Goal: Transaction & Acquisition: Obtain resource

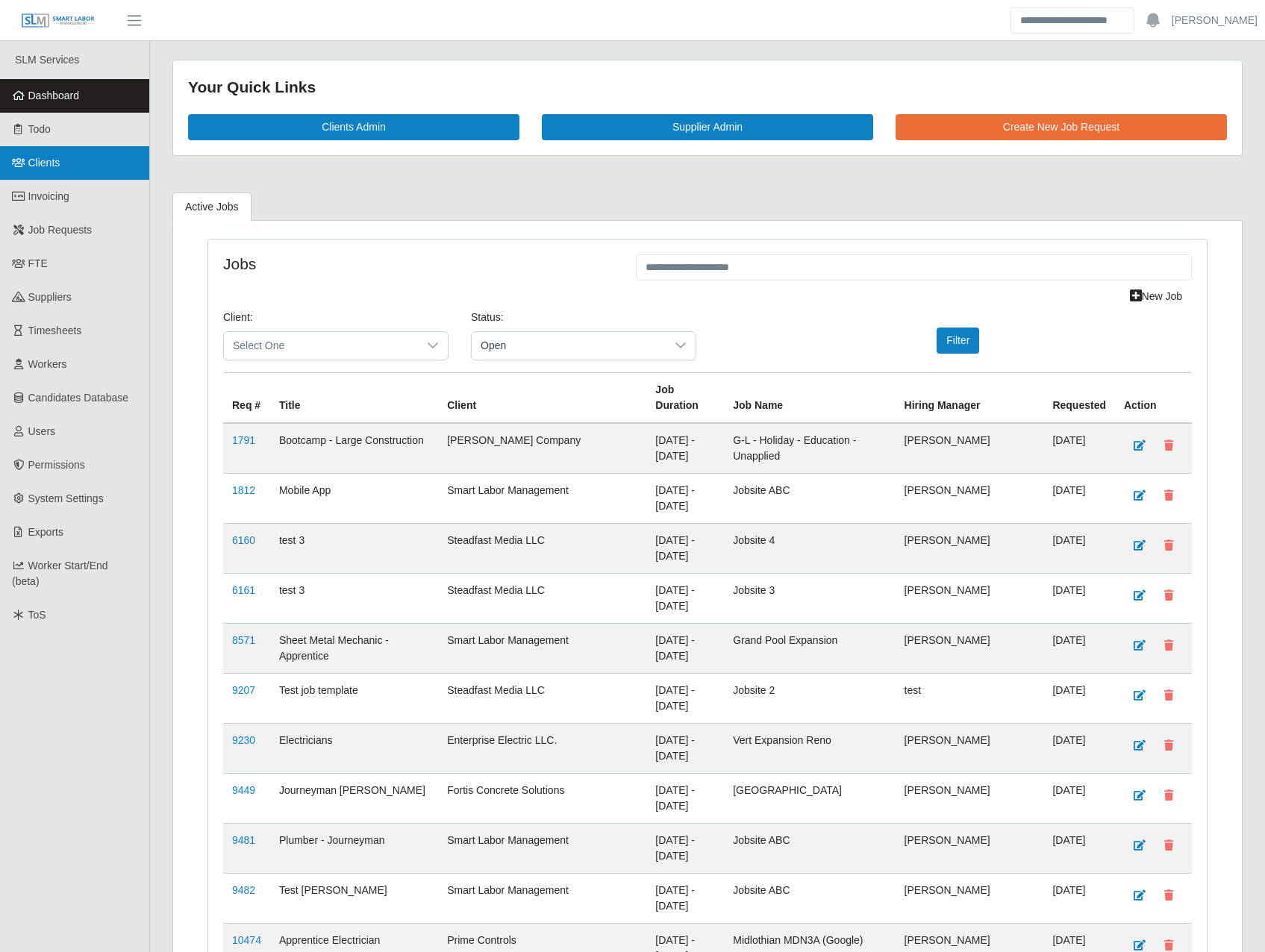
click at [72, 146] on link "Clients" at bounding box center [75, 163] width 149 height 33
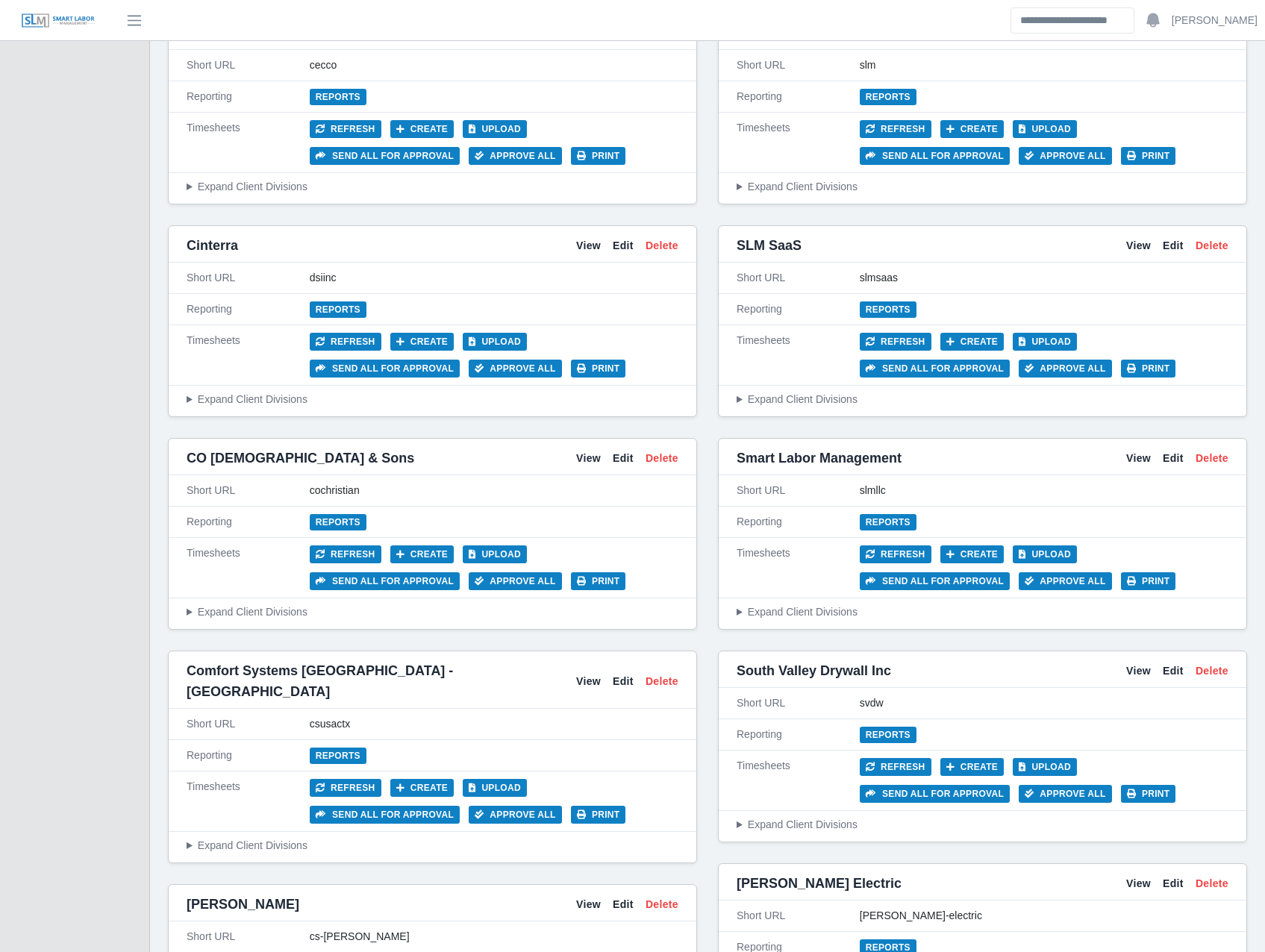
scroll to position [2264, 0]
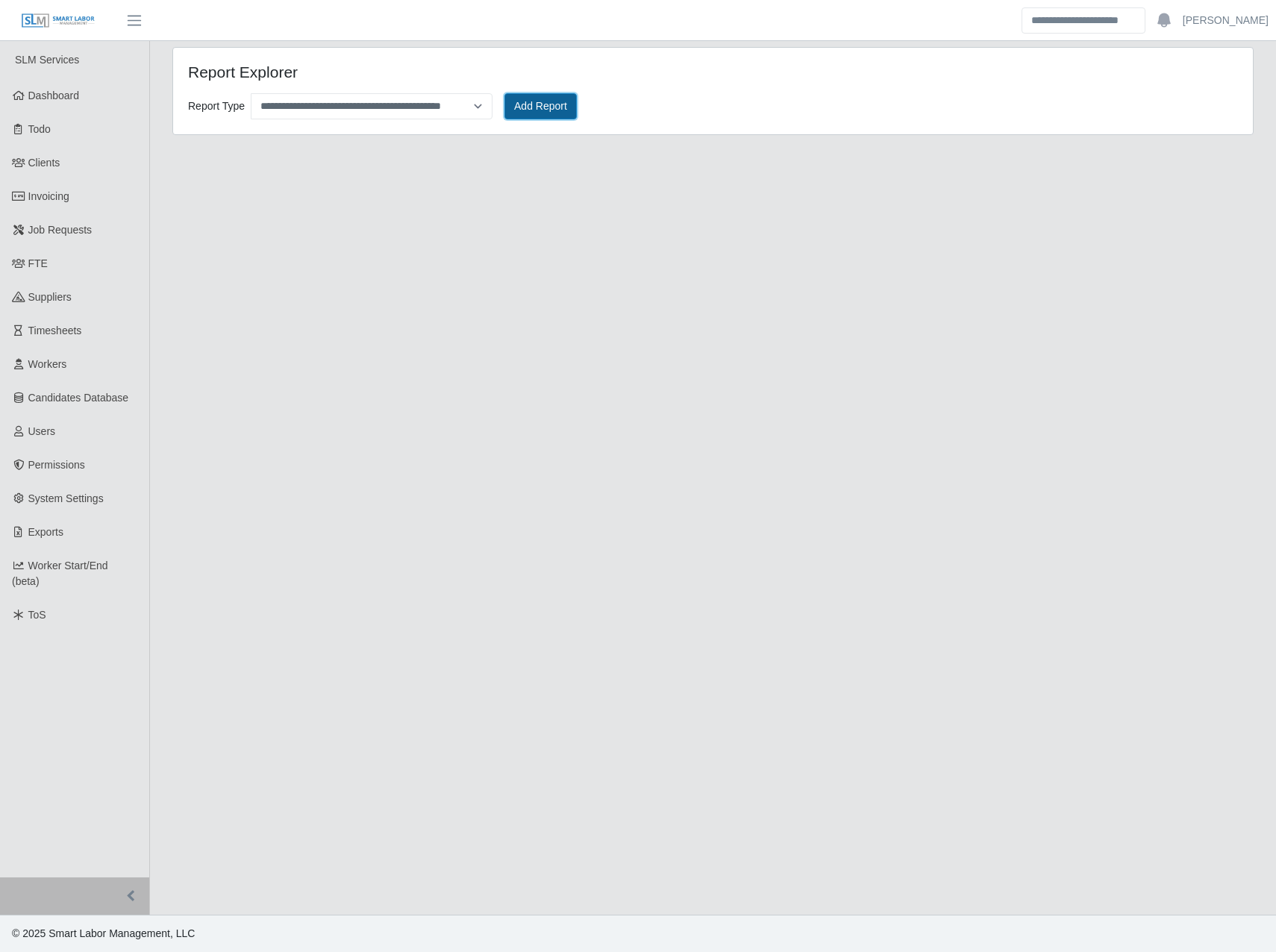
click at [546, 101] on button "Add Report" at bounding box center [540, 107] width 72 height 26
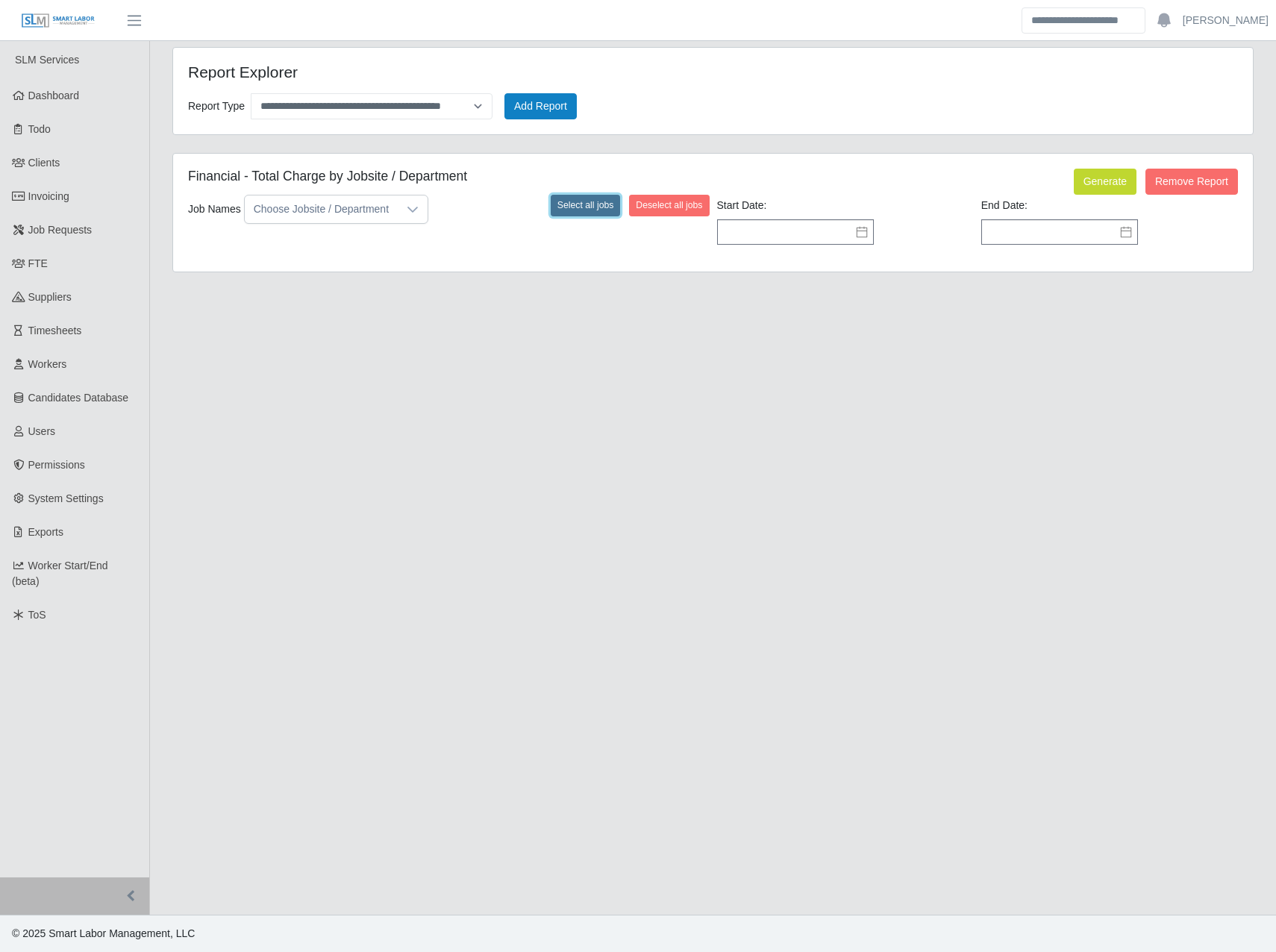
click at [570, 207] on button "Select all jobs" at bounding box center [586, 205] width 70 height 21
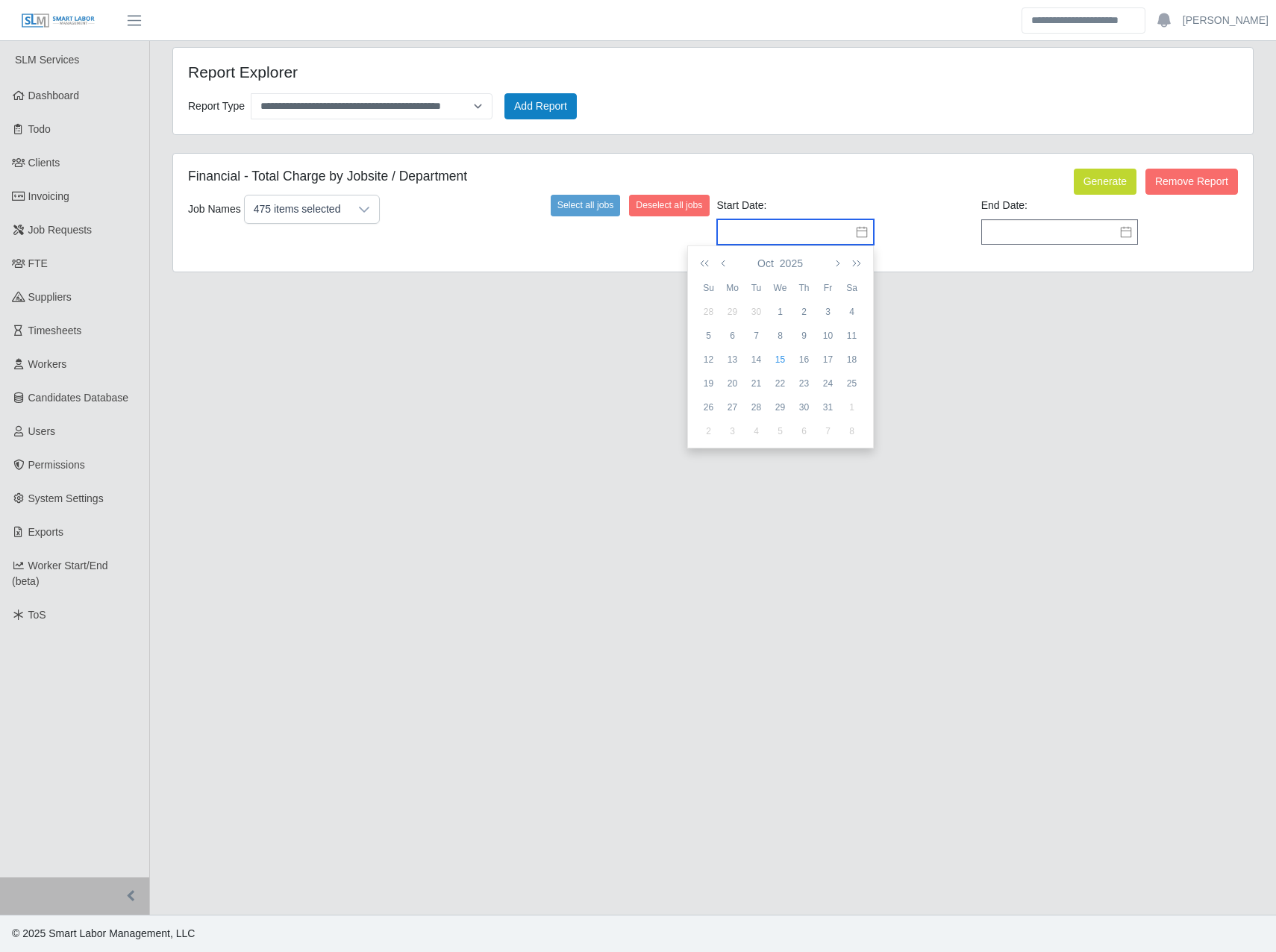
click at [796, 243] on input "text" at bounding box center [795, 232] width 156 height 26
click at [787, 316] on div "1" at bounding box center [780, 311] width 24 height 13
type input "**********"
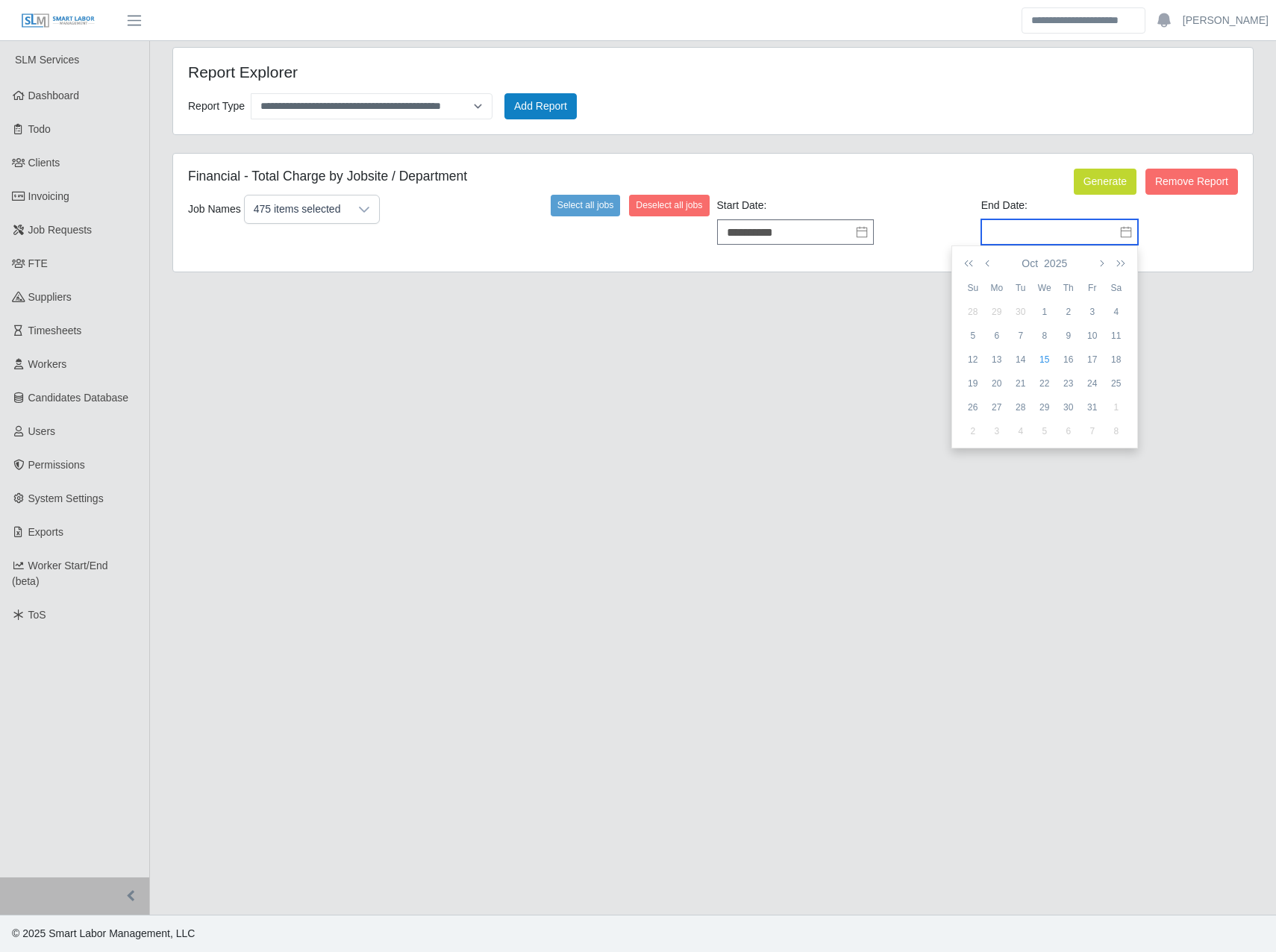
click at [1024, 244] on input "text" at bounding box center [1060, 232] width 156 height 26
click at [966, 363] on div "12" at bounding box center [973, 359] width 24 height 13
type input "**********"
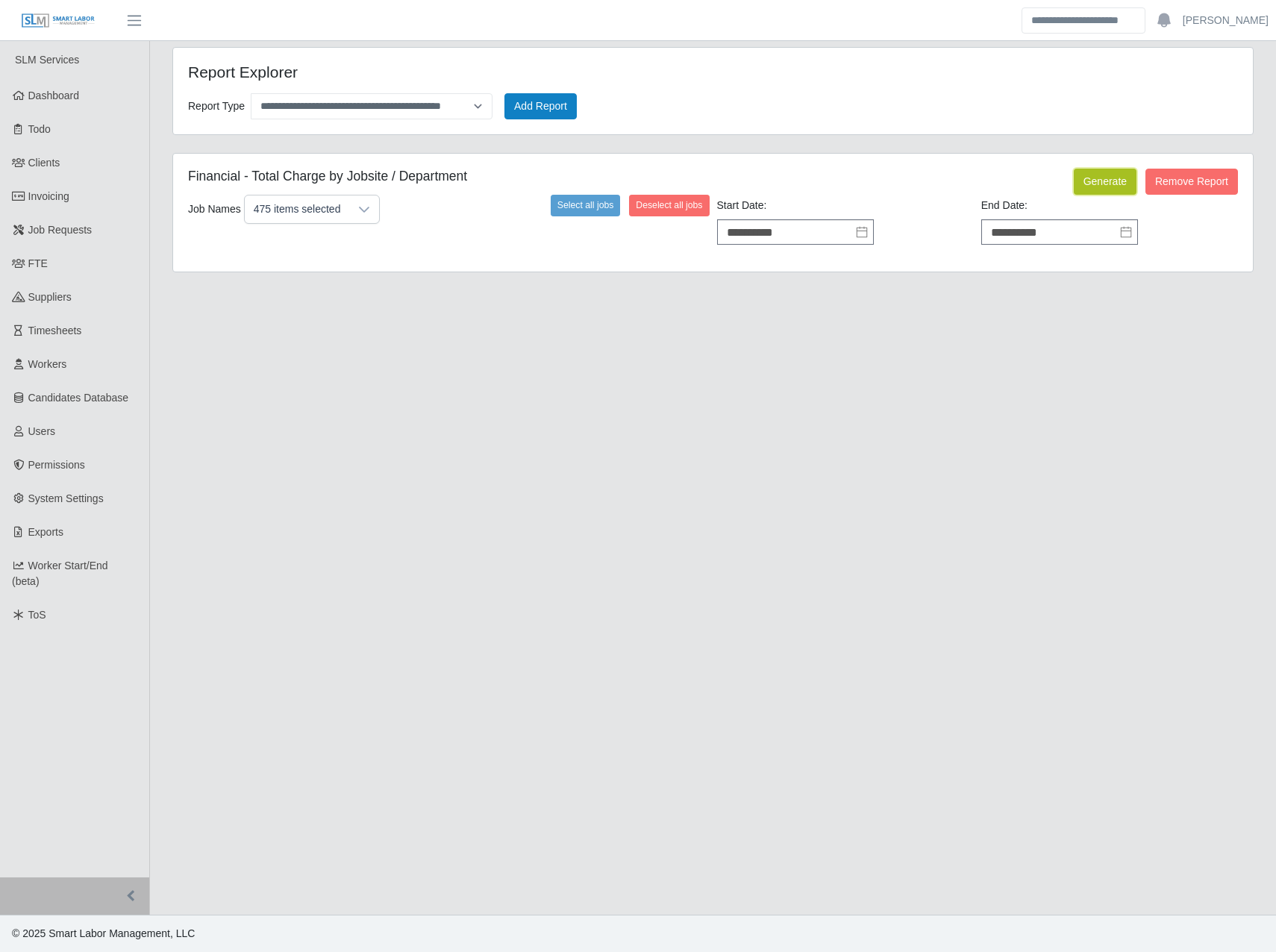
click at [1099, 176] on button "Generate" at bounding box center [1106, 182] width 63 height 26
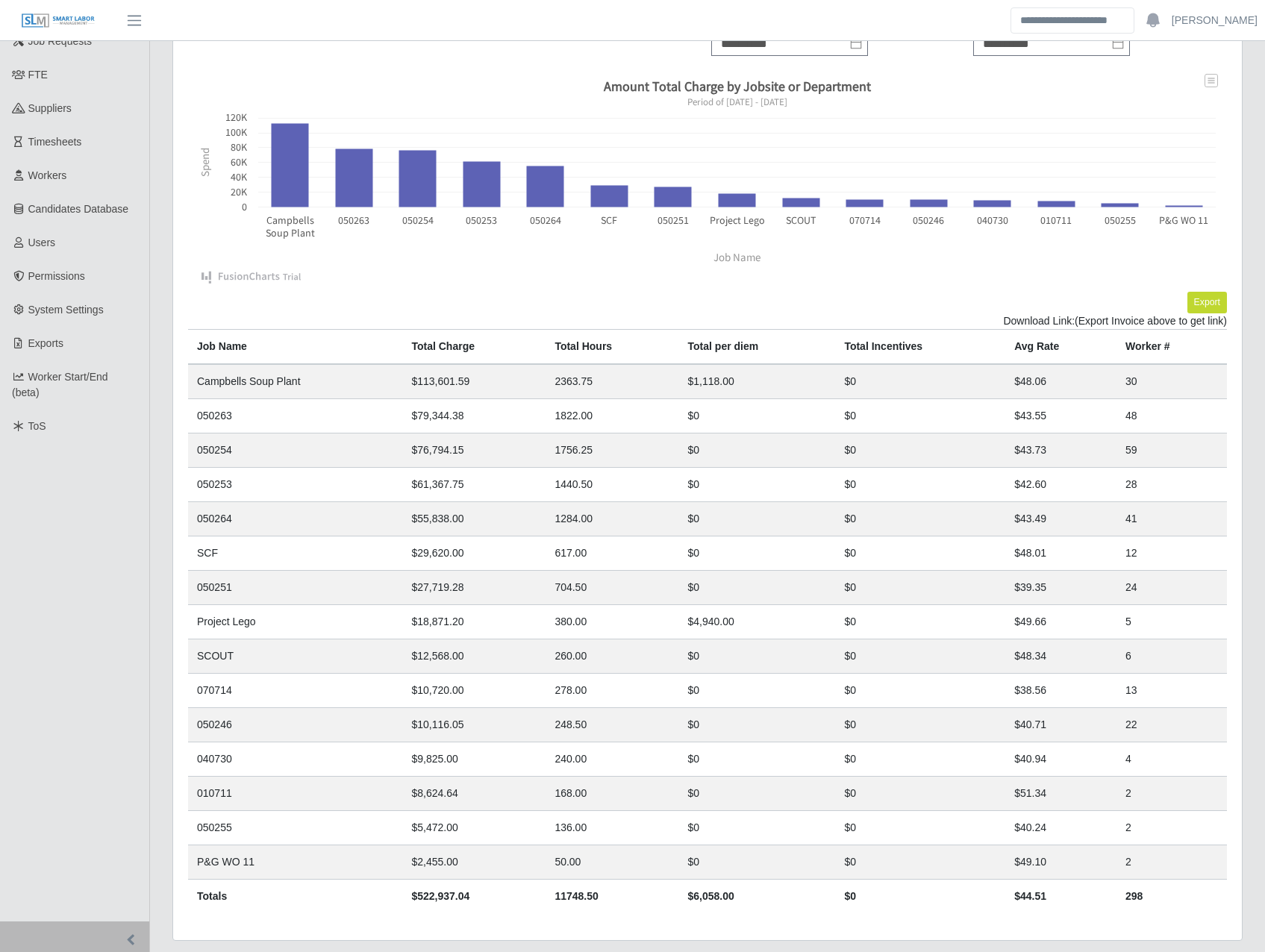
scroll to position [233, 0]
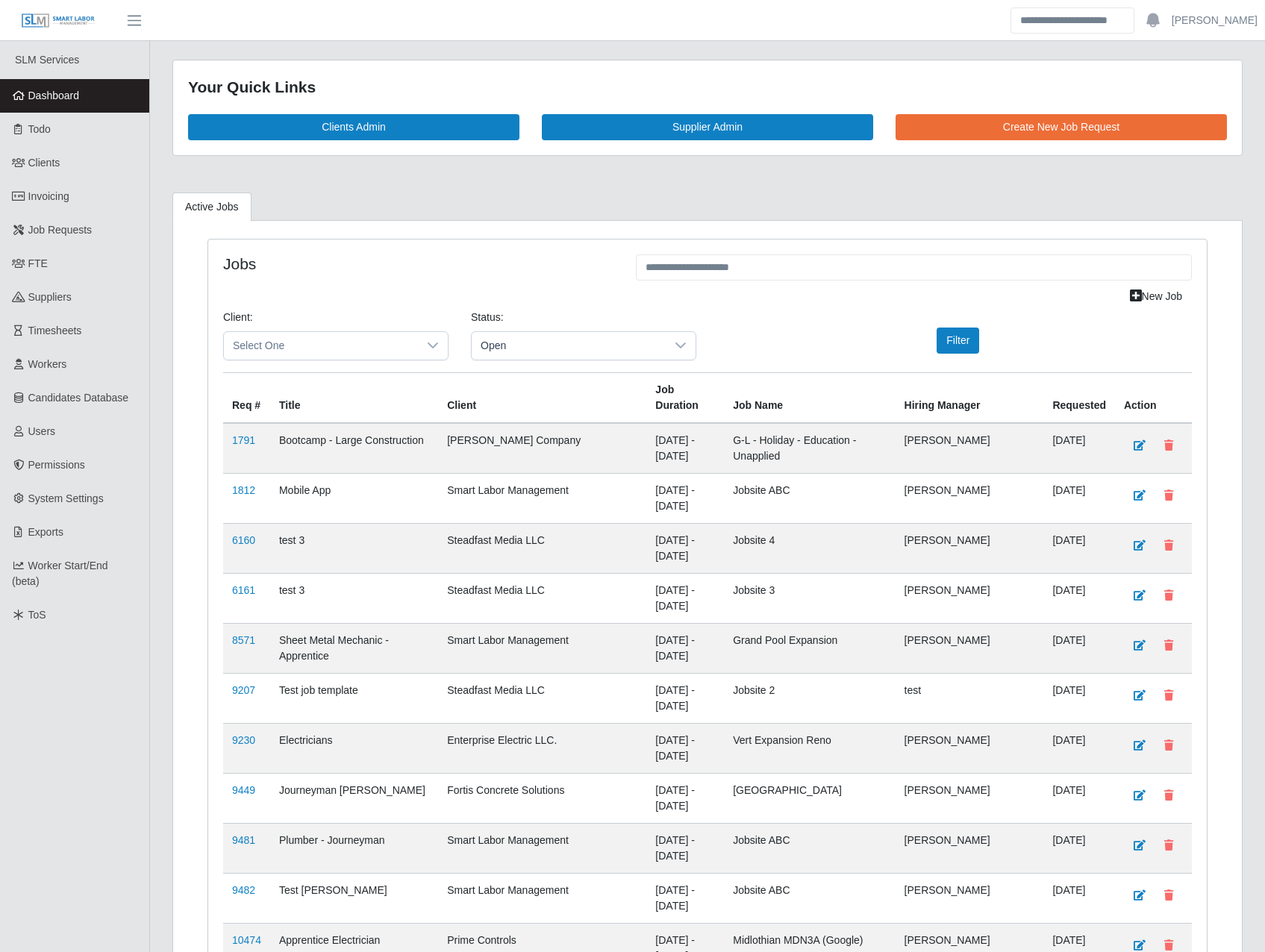
drag, startPoint x: 406, startPoint y: 268, endPoint x: 166, endPoint y: 279, distance: 240.3
click at [400, 268] on h4 "Jobs" at bounding box center [418, 264] width 390 height 19
click at [51, 177] on link "Clients" at bounding box center [75, 163] width 149 height 33
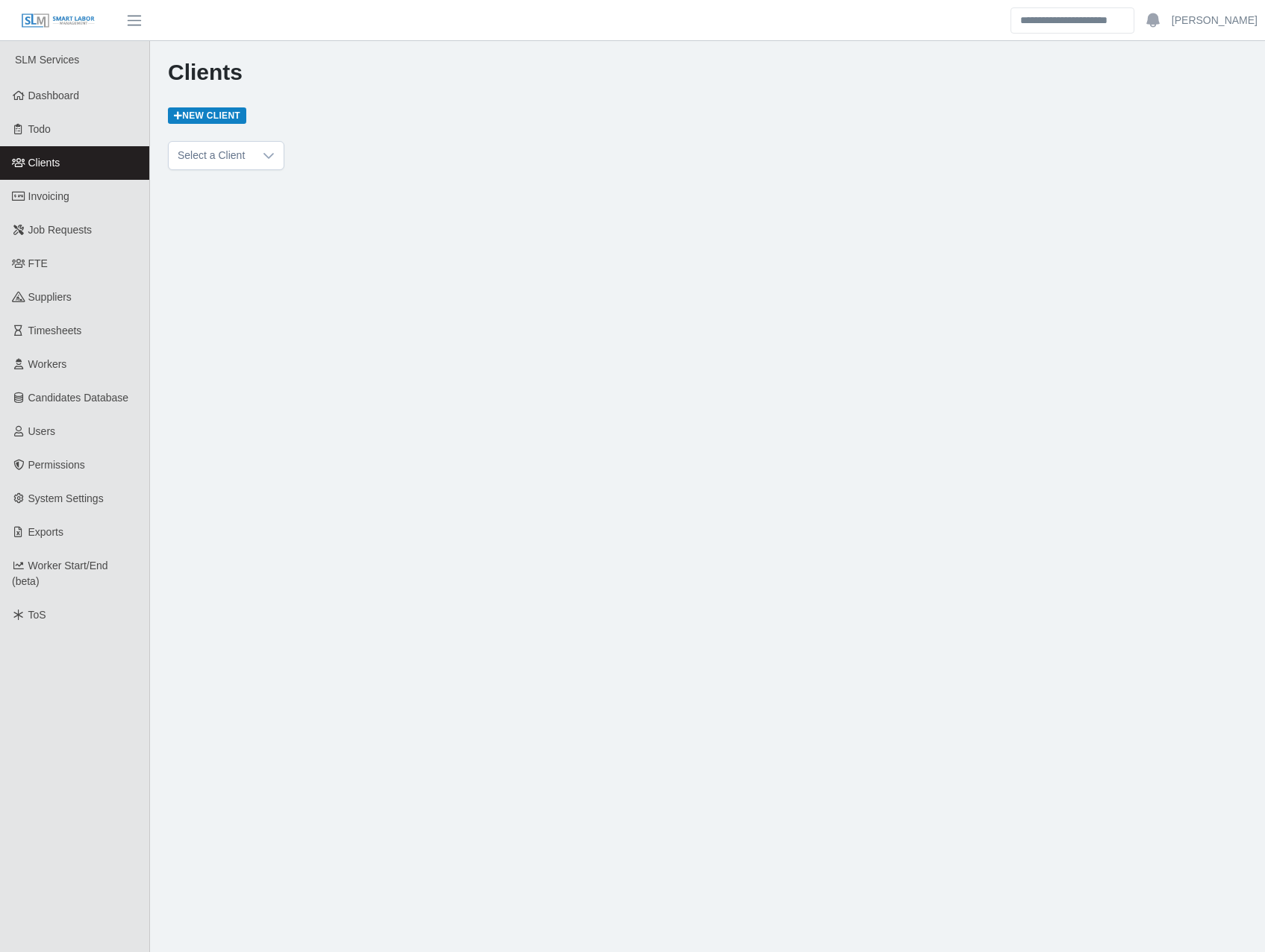
click at [47, 206] on link "Invoicing" at bounding box center [75, 196] width 149 height 33
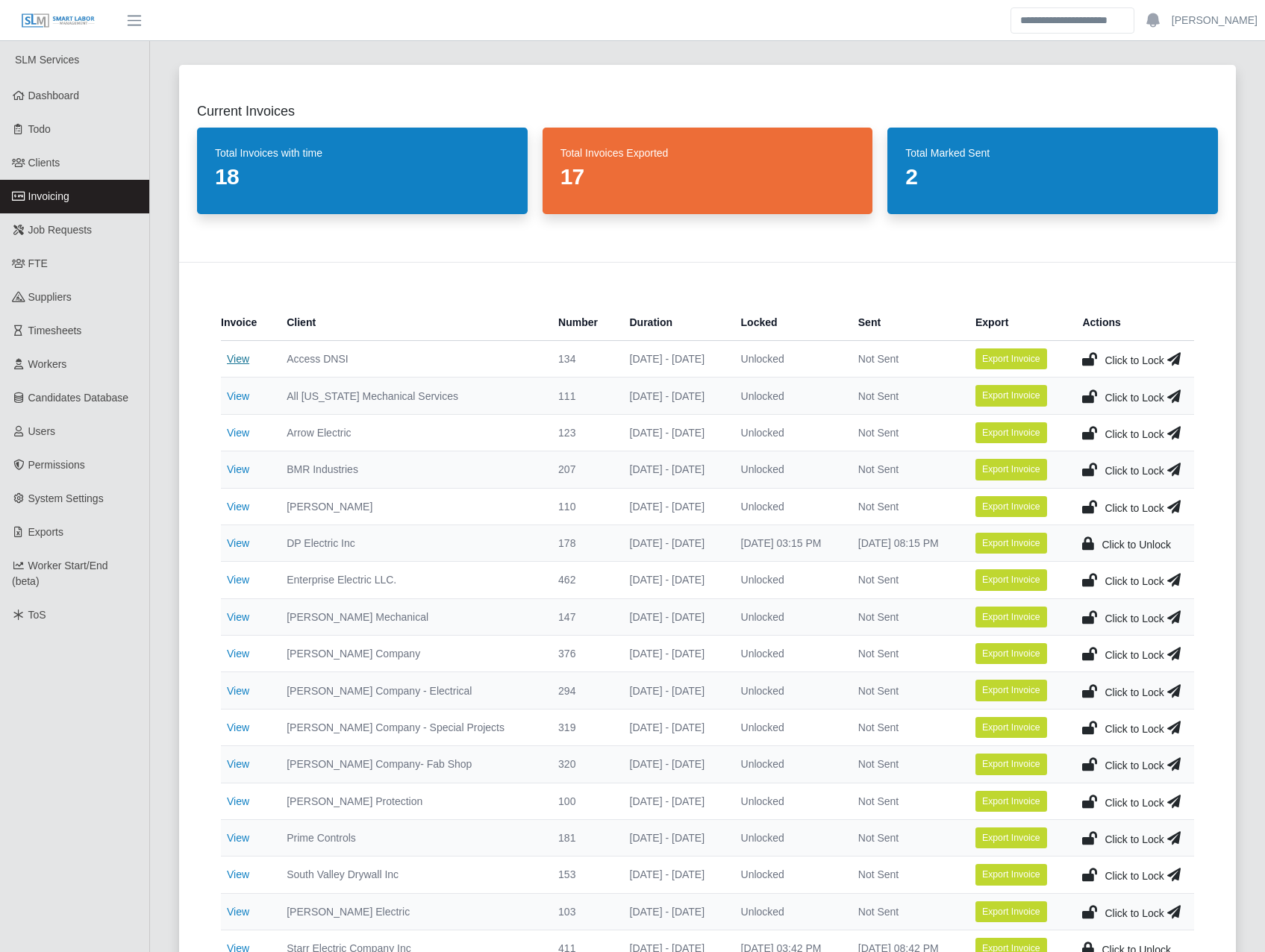
click at [245, 359] on link "View" at bounding box center [237, 358] width 23 height 12
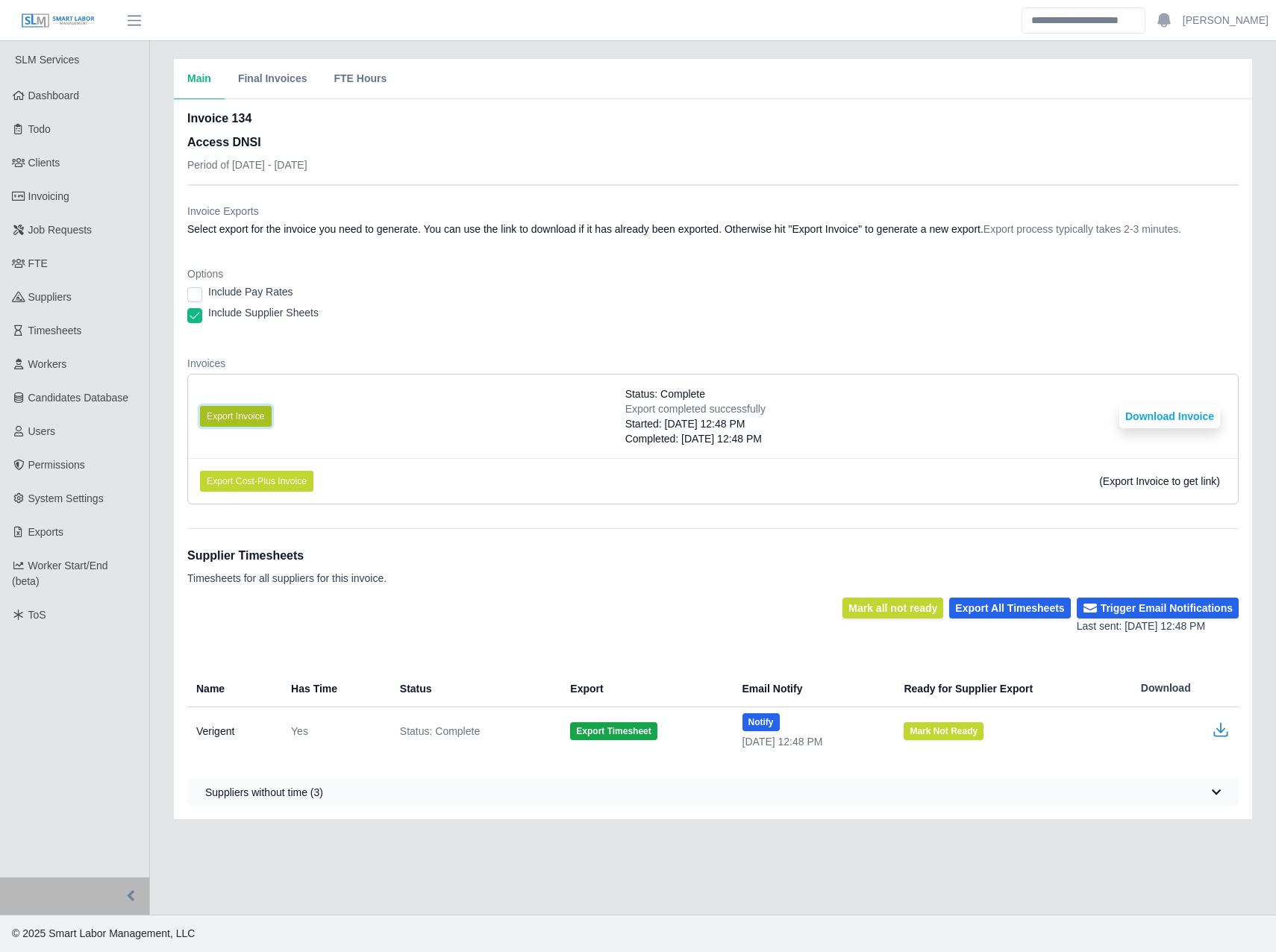
click at [236, 409] on button "Export Invoice" at bounding box center [236, 416] width 72 height 21
drag, startPoint x: 512, startPoint y: 61, endPoint x: 522, endPoint y: 79, distance: 20.6
click at [512, 61] on div "Main Final Invoices FTE Hours" at bounding box center [712, 79] width 1078 height 40
click at [1159, 410] on button "Download Invoice" at bounding box center [1169, 416] width 100 height 24
click at [101, 208] on link "Invoicing" at bounding box center [75, 196] width 149 height 33
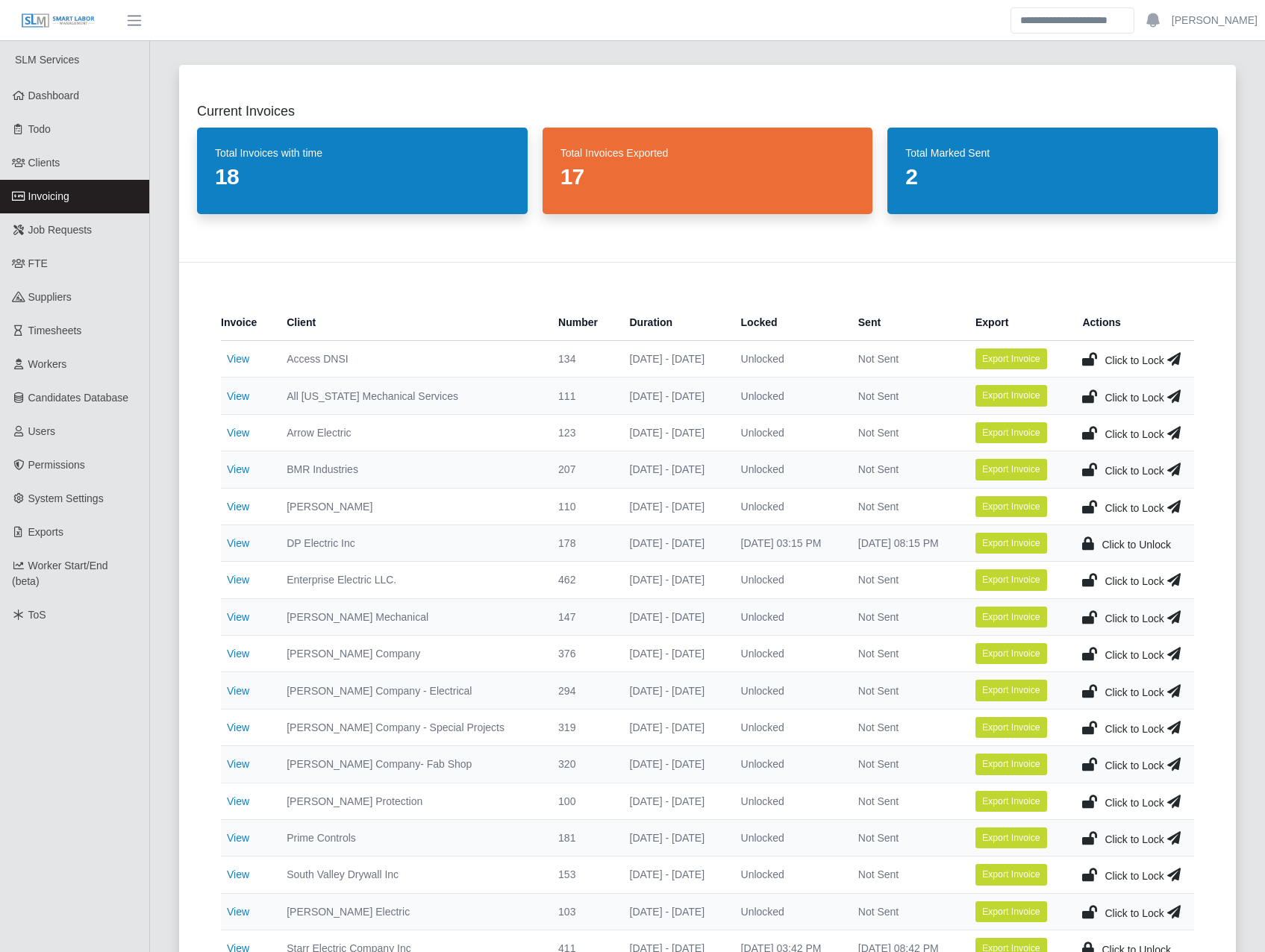
click at [1087, 353] on icon at bounding box center [1089, 359] width 15 height 21
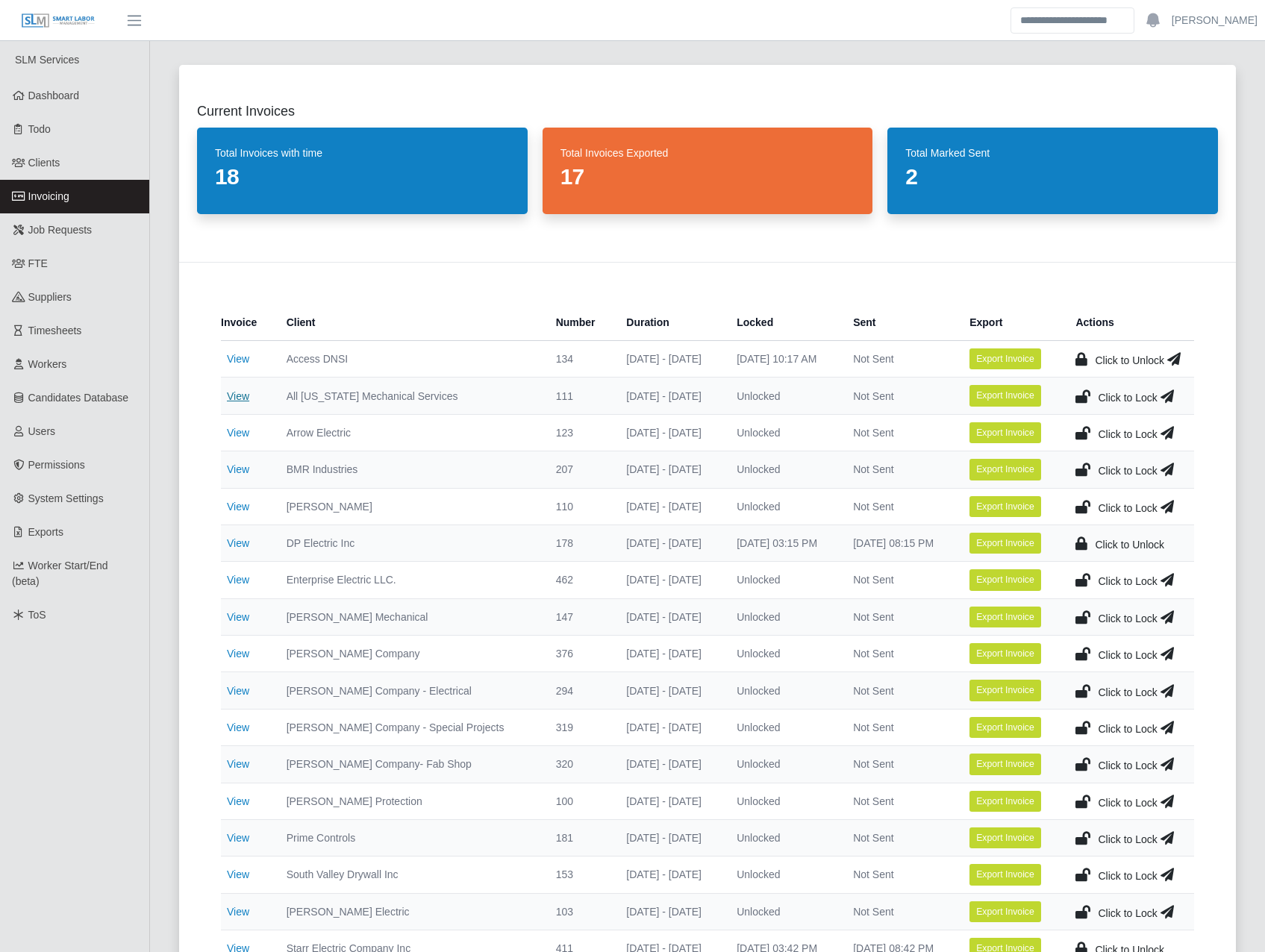
click at [233, 396] on link "View" at bounding box center [237, 395] width 23 height 12
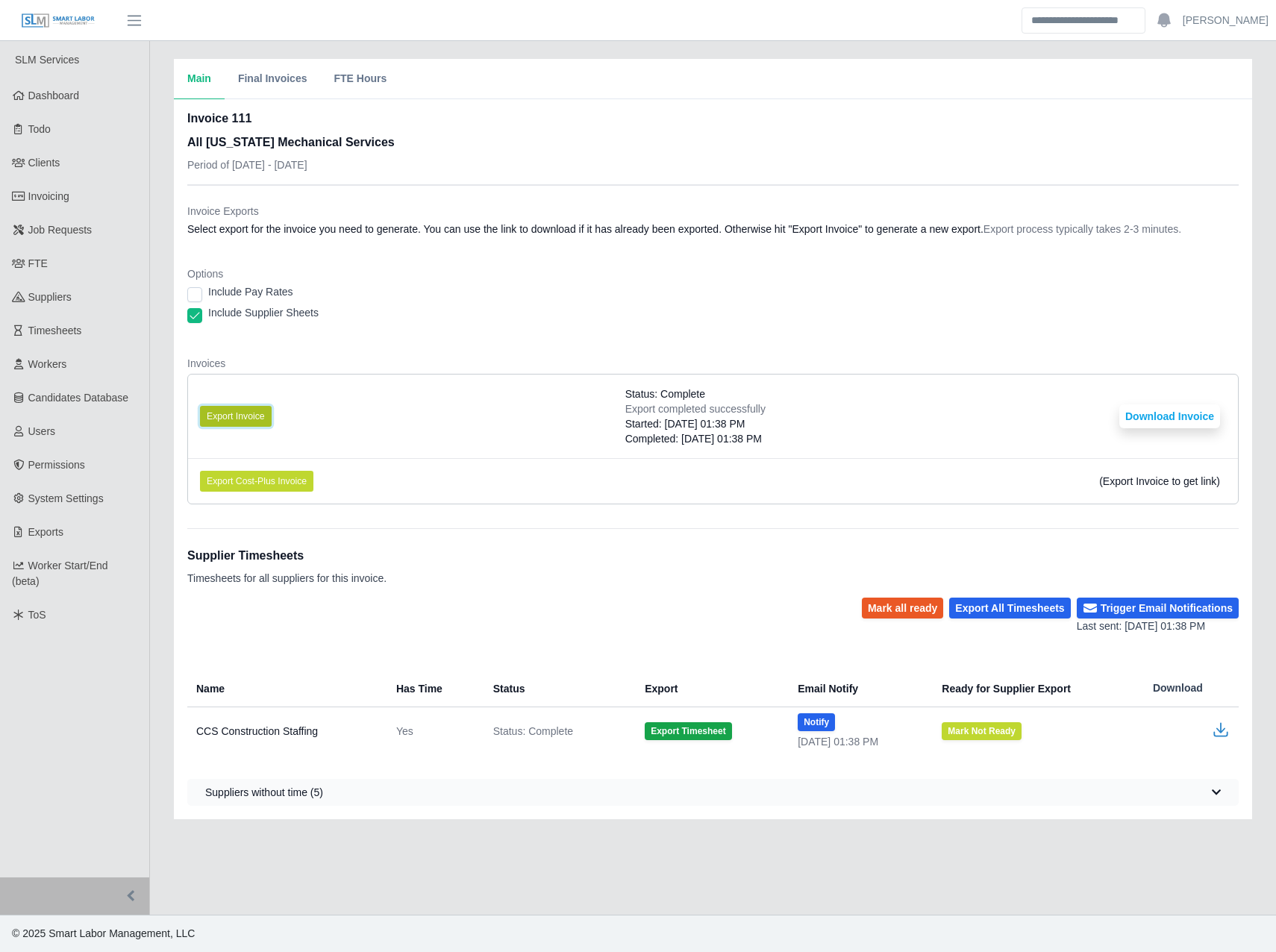
click at [251, 416] on button "Export Invoice" at bounding box center [236, 416] width 72 height 21
click at [856, 287] on div "Include Pay Rates" at bounding box center [713, 294] width 1052 height 21
click at [1147, 419] on button "Download Invoice" at bounding box center [1169, 416] width 100 height 24
click at [121, 191] on link "Invoicing" at bounding box center [75, 196] width 149 height 33
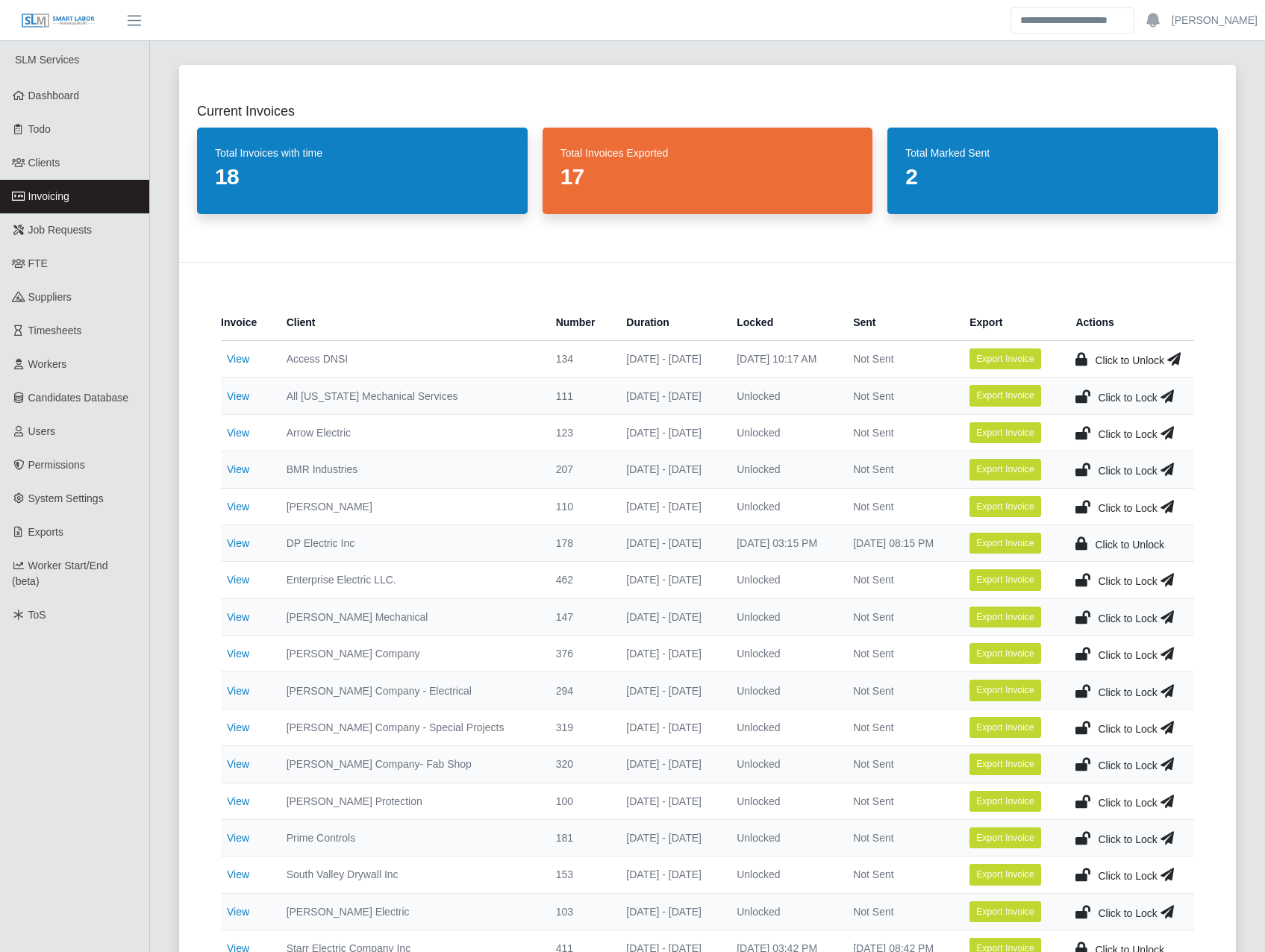
click at [1079, 390] on icon at bounding box center [1082, 396] width 15 height 21
click at [244, 429] on link "View" at bounding box center [237, 432] width 23 height 12
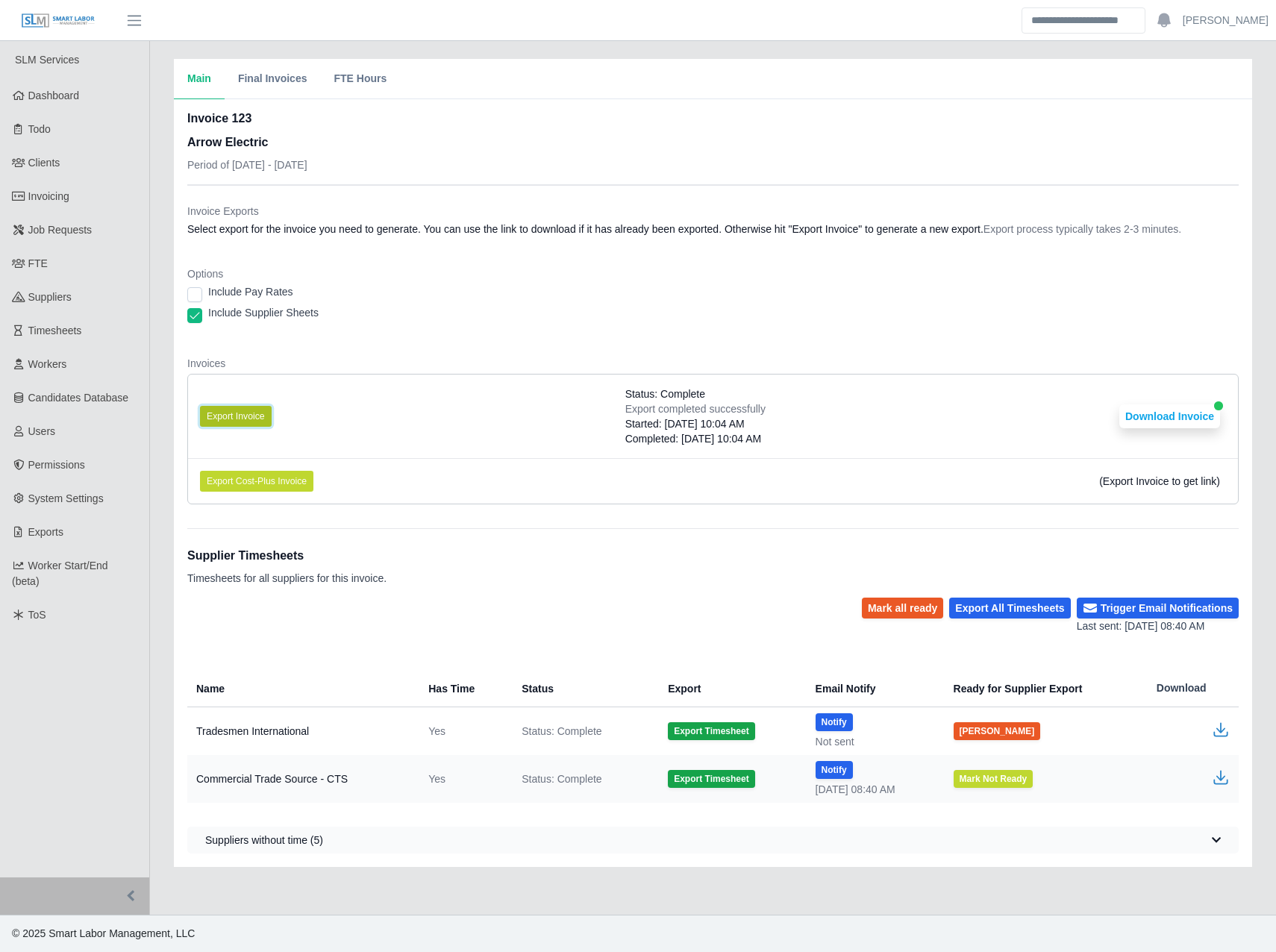
click at [240, 420] on button "Export Invoice" at bounding box center [236, 416] width 72 height 21
click at [768, 222] on dd "Select export for the invoice you need to generate. You can use the link to dow…" at bounding box center [713, 229] width 1052 height 15
click at [1168, 416] on button "Download Invoice" at bounding box center [1169, 416] width 100 height 24
click at [26, 200] on link "Invoicing" at bounding box center [75, 196] width 149 height 33
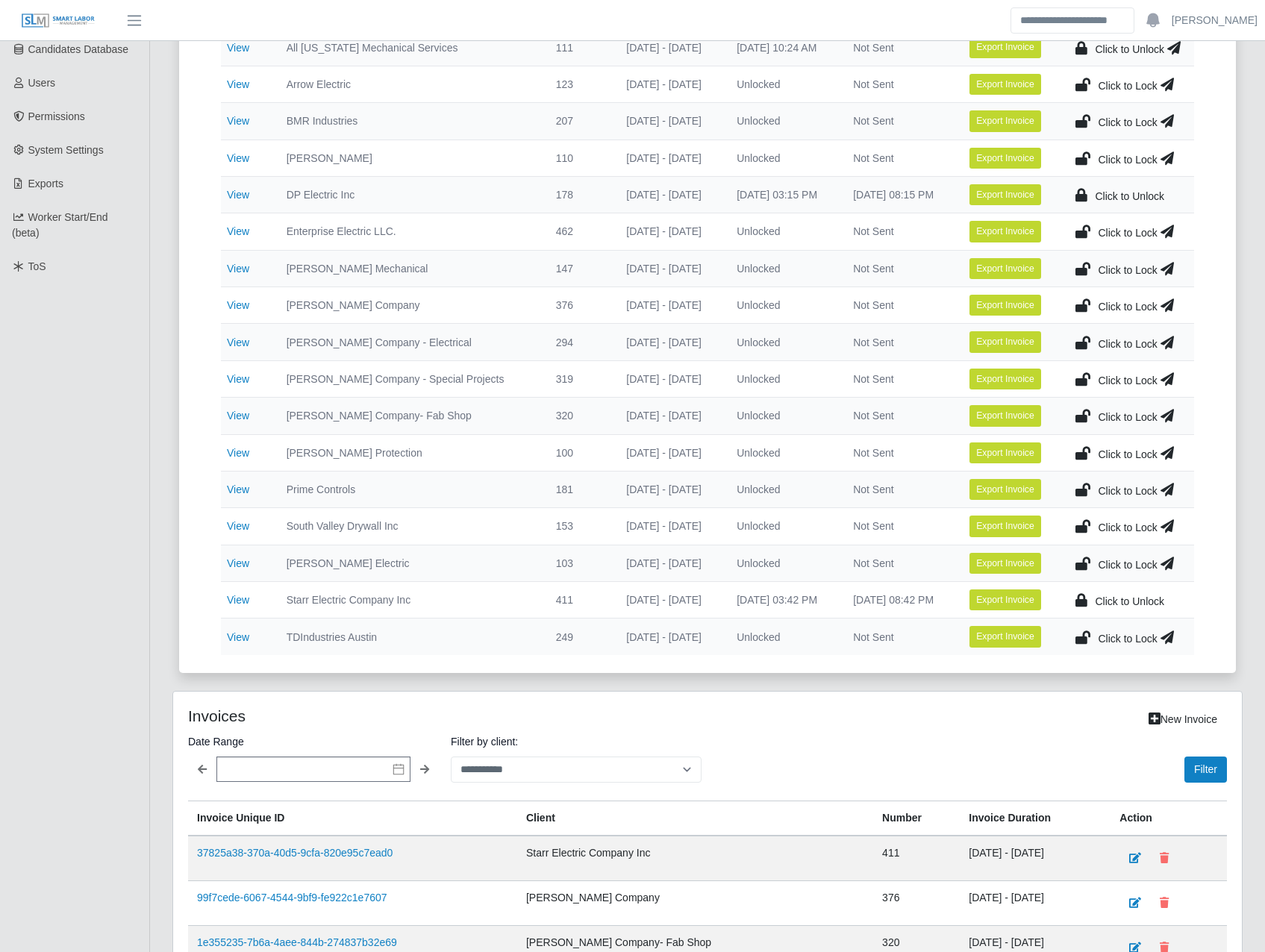
scroll to position [522, 0]
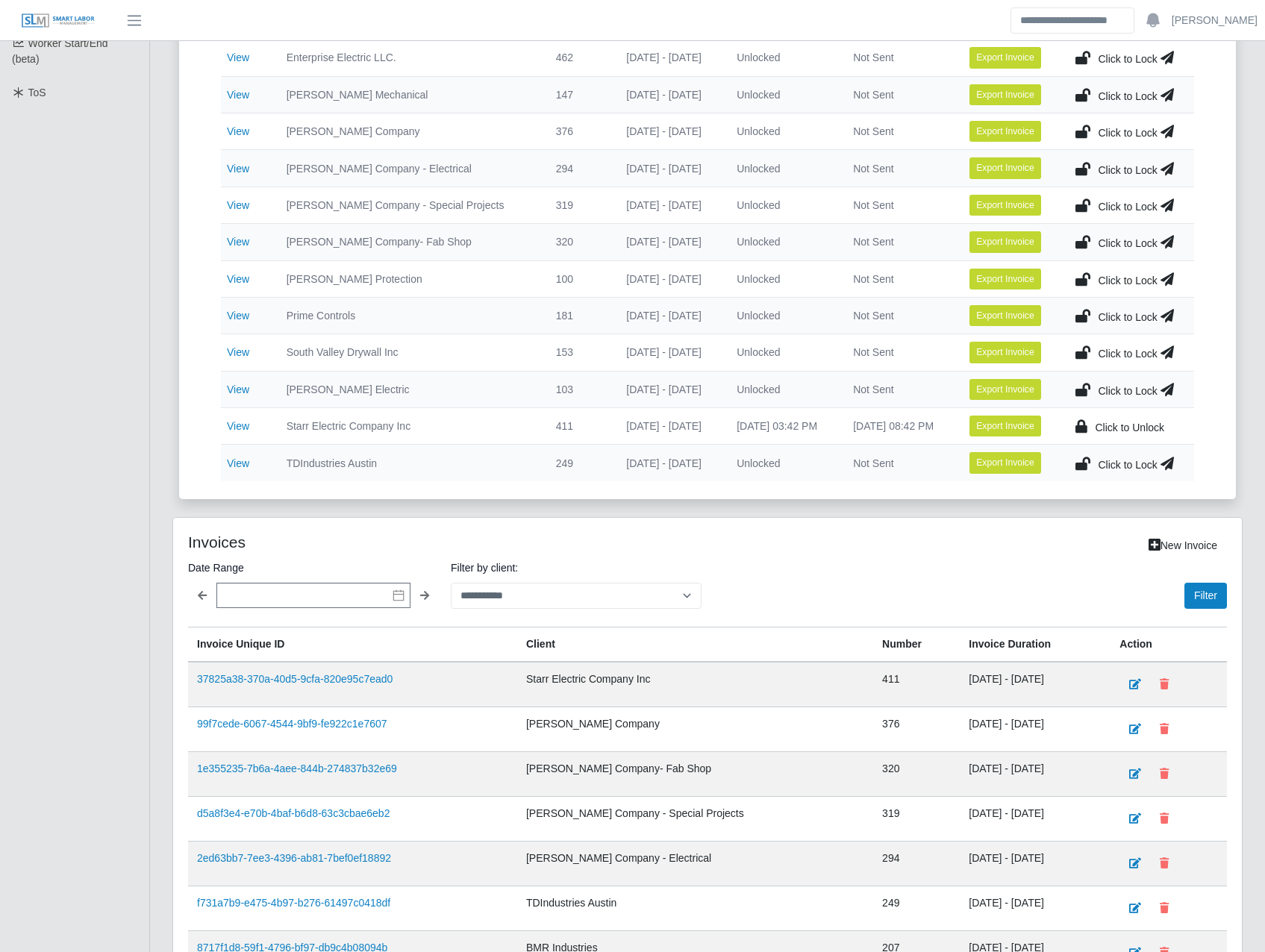
click at [513, 580] on div "**********" at bounding box center [576, 584] width 251 height 50
click at [514, 590] on select "**********" at bounding box center [576, 596] width 251 height 26
select select "**********"
click at [451, 583] on select "**********" at bounding box center [576, 596] width 251 height 26
click at [1205, 595] on button "Filter" at bounding box center [1205, 596] width 43 height 26
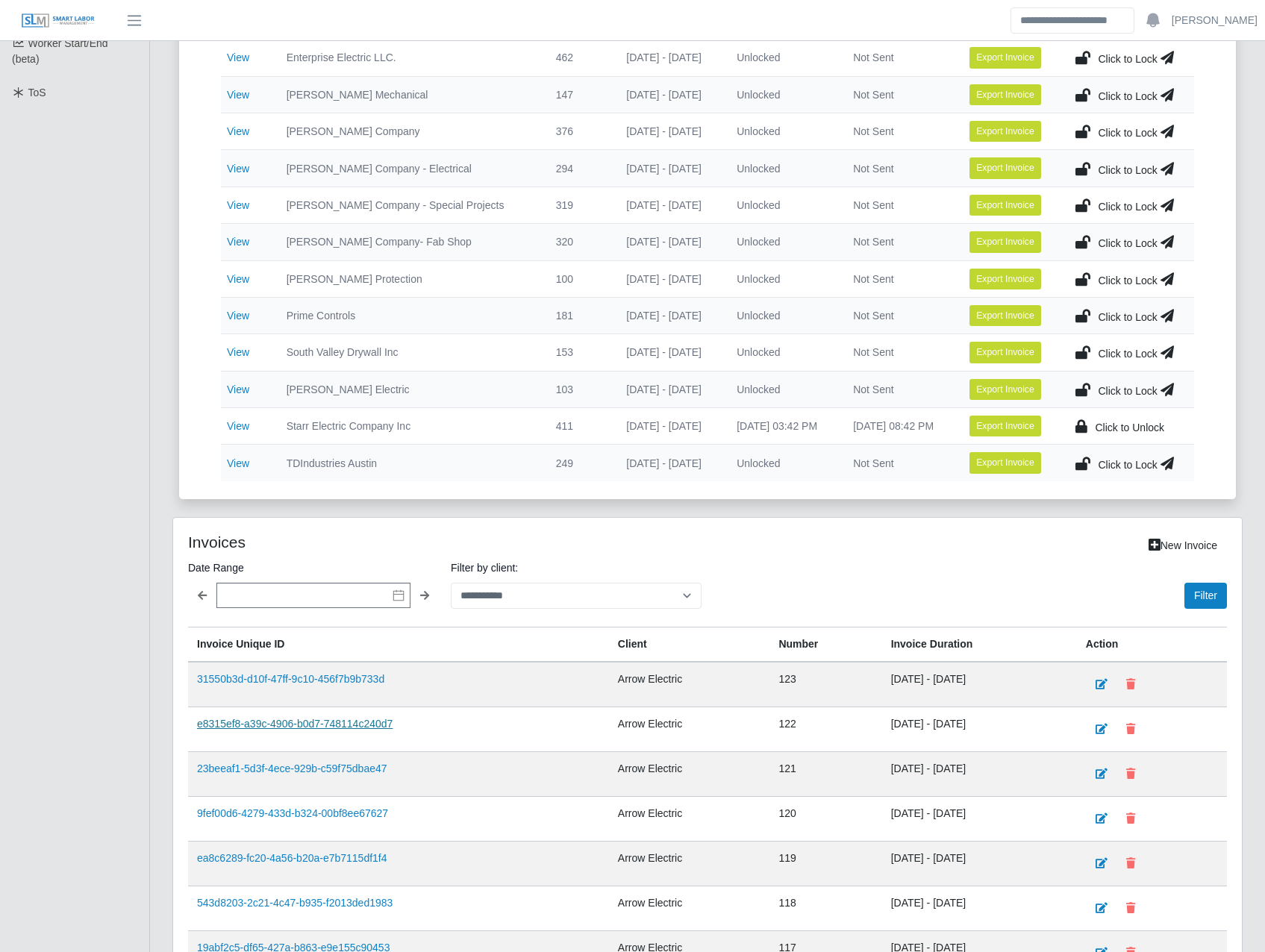
click at [263, 724] on link "e8315ef8-a39c-4906-b0d7-748114c240d7" at bounding box center [294, 723] width 195 height 12
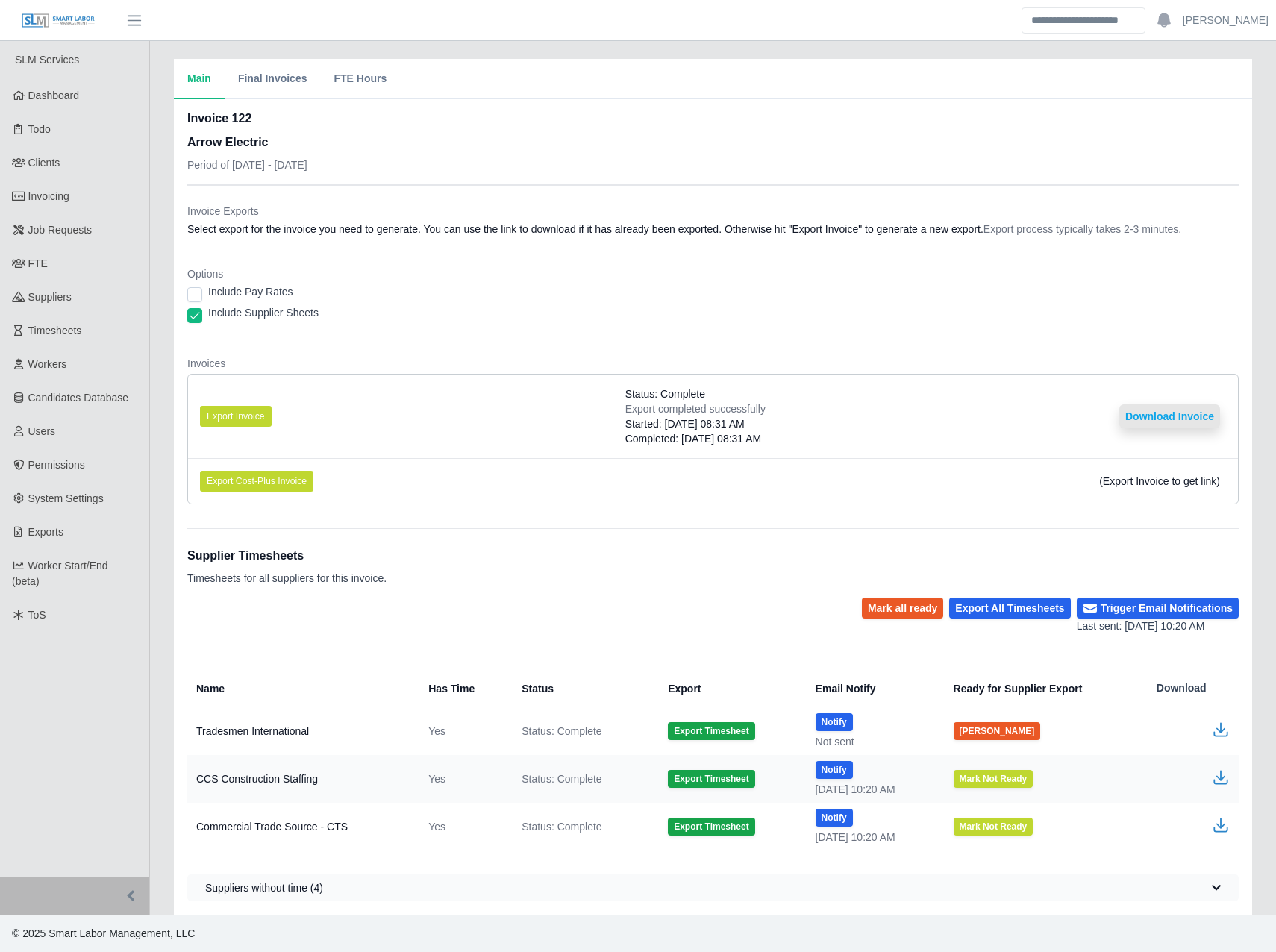
click at [1151, 420] on button "Download Invoice" at bounding box center [1169, 416] width 100 height 24
click at [66, 190] on span "Invoicing" at bounding box center [48, 195] width 41 height 12
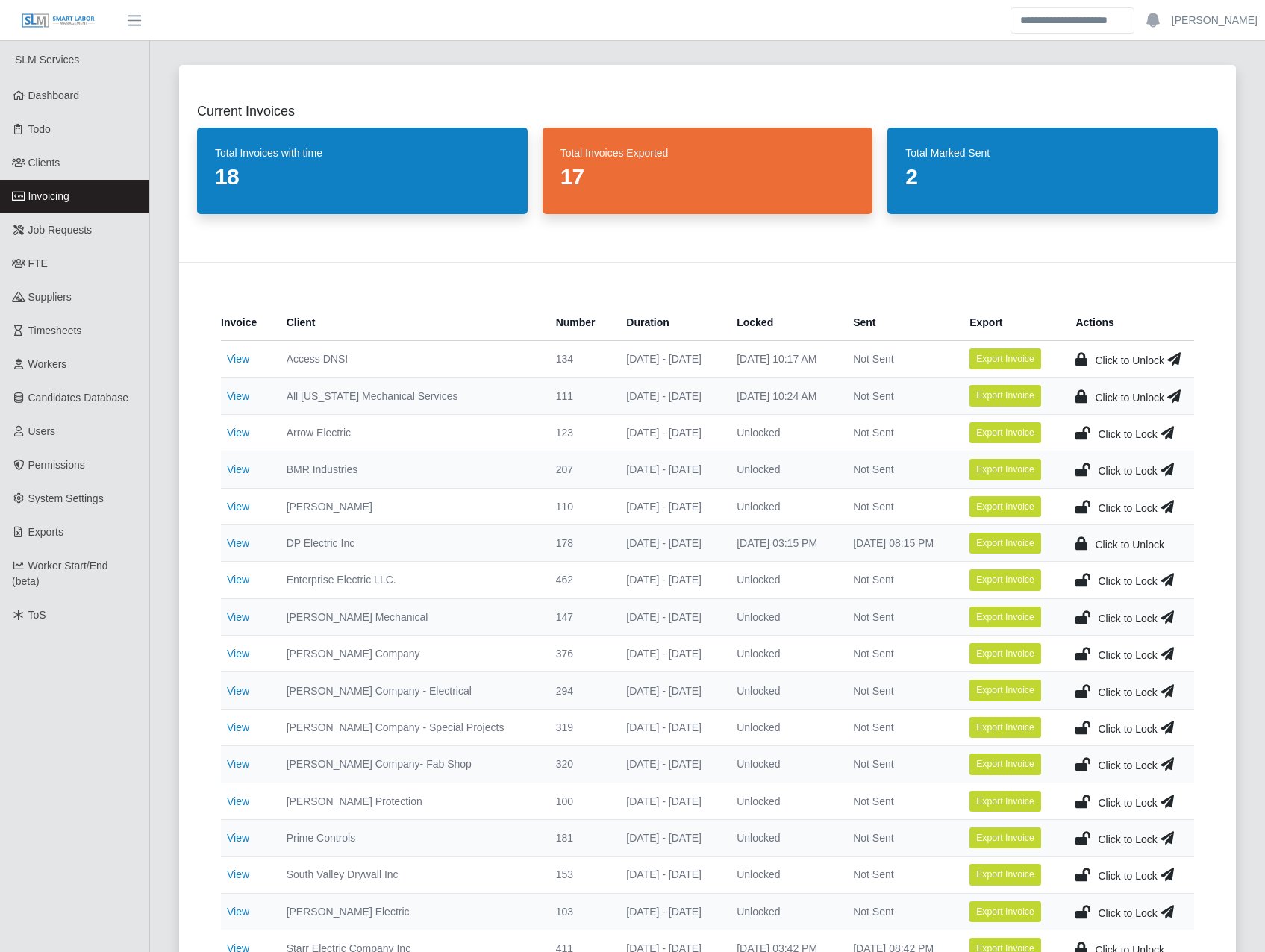
click at [1083, 431] on icon at bounding box center [1082, 433] width 15 height 21
click at [244, 470] on link "View" at bounding box center [237, 469] width 23 height 12
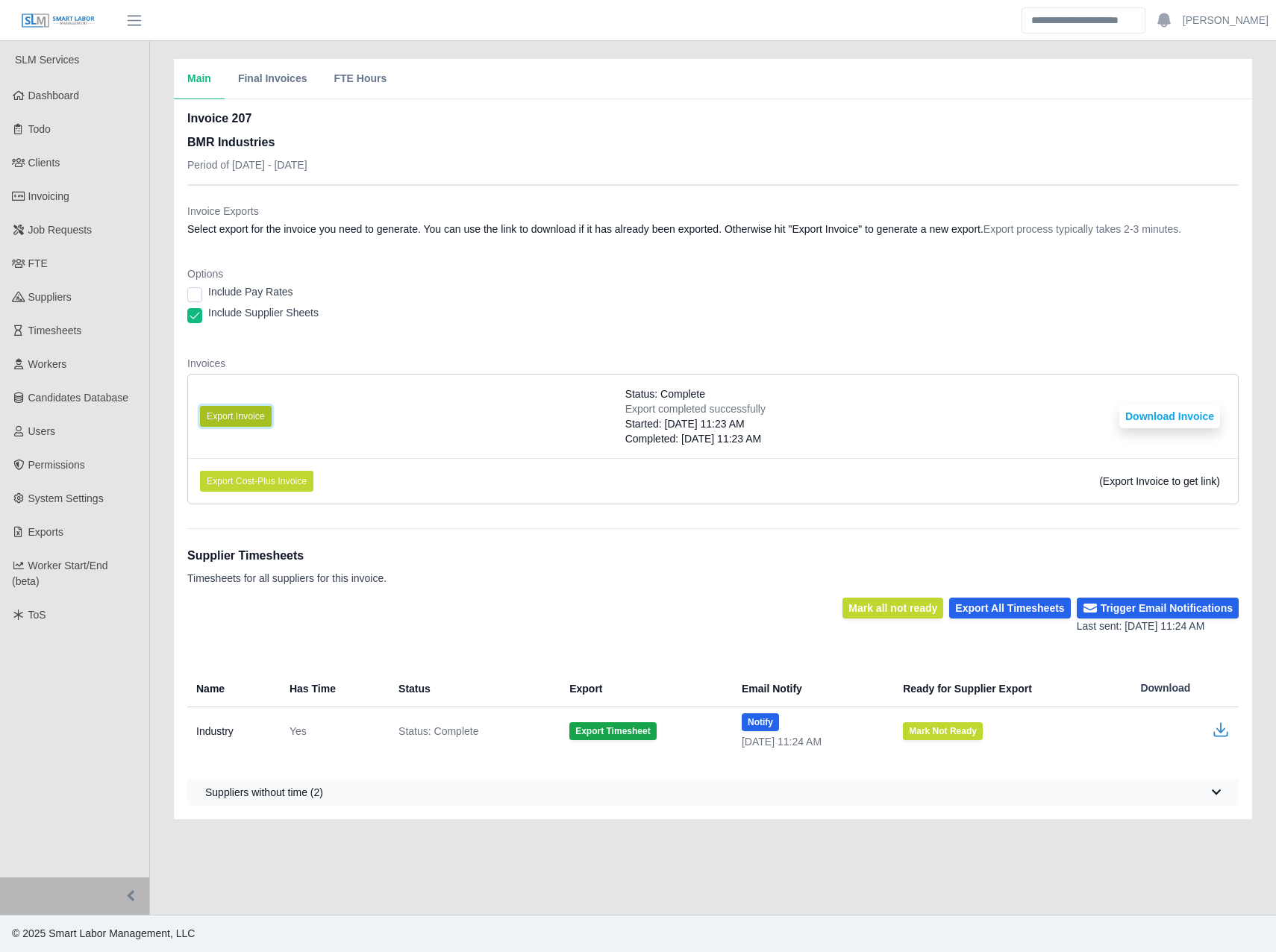
click at [243, 416] on button "Export Invoice" at bounding box center [236, 416] width 72 height 21
click at [751, 213] on dt "Invoice Exports" at bounding box center [713, 211] width 1052 height 15
click at [1146, 410] on button "Download Invoice" at bounding box center [1169, 416] width 100 height 24
click at [105, 191] on link "Invoicing" at bounding box center [75, 196] width 149 height 33
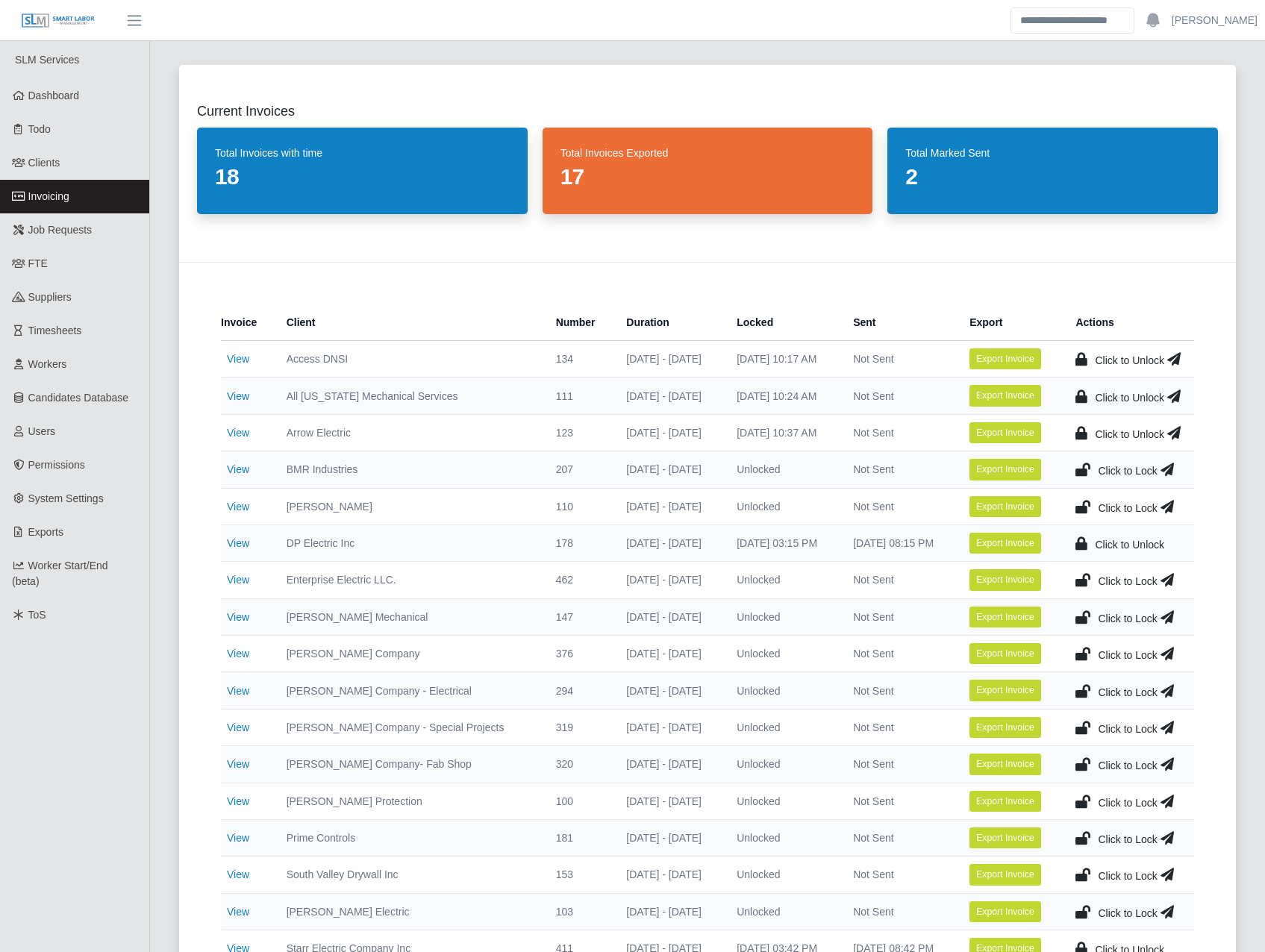
click at [1081, 465] on icon at bounding box center [1082, 469] width 15 height 21
click at [231, 505] on link "View" at bounding box center [237, 506] width 23 height 12
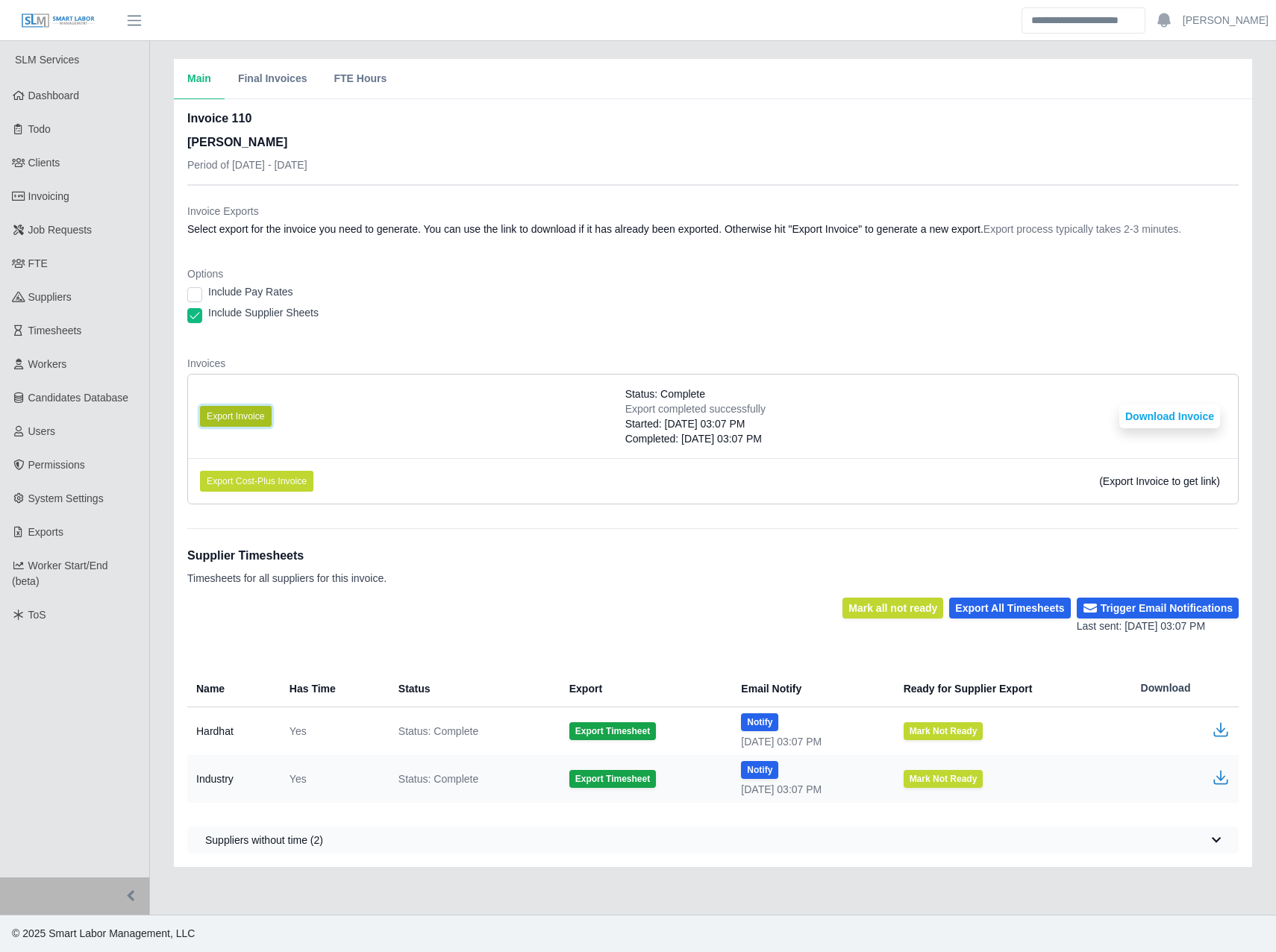
click at [259, 416] on button "Export Invoice" at bounding box center [236, 416] width 72 height 21
click at [445, 313] on div "Include Supplier Sheets" at bounding box center [713, 315] width 1052 height 21
click at [1181, 420] on button "Download Invoice" at bounding box center [1169, 416] width 100 height 24
click at [107, 208] on link "Invoicing" at bounding box center [75, 196] width 149 height 33
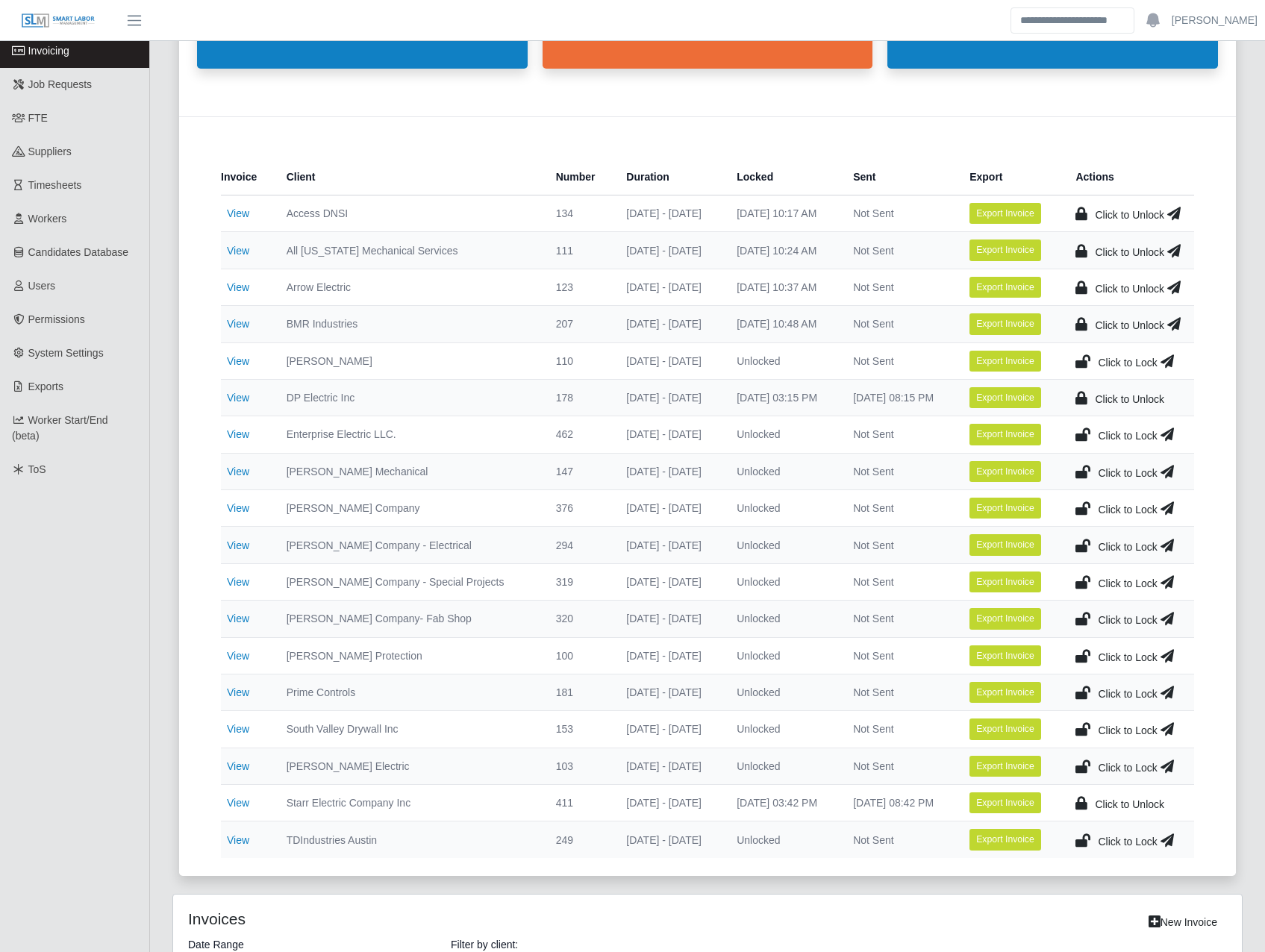
scroll to position [174, 0]
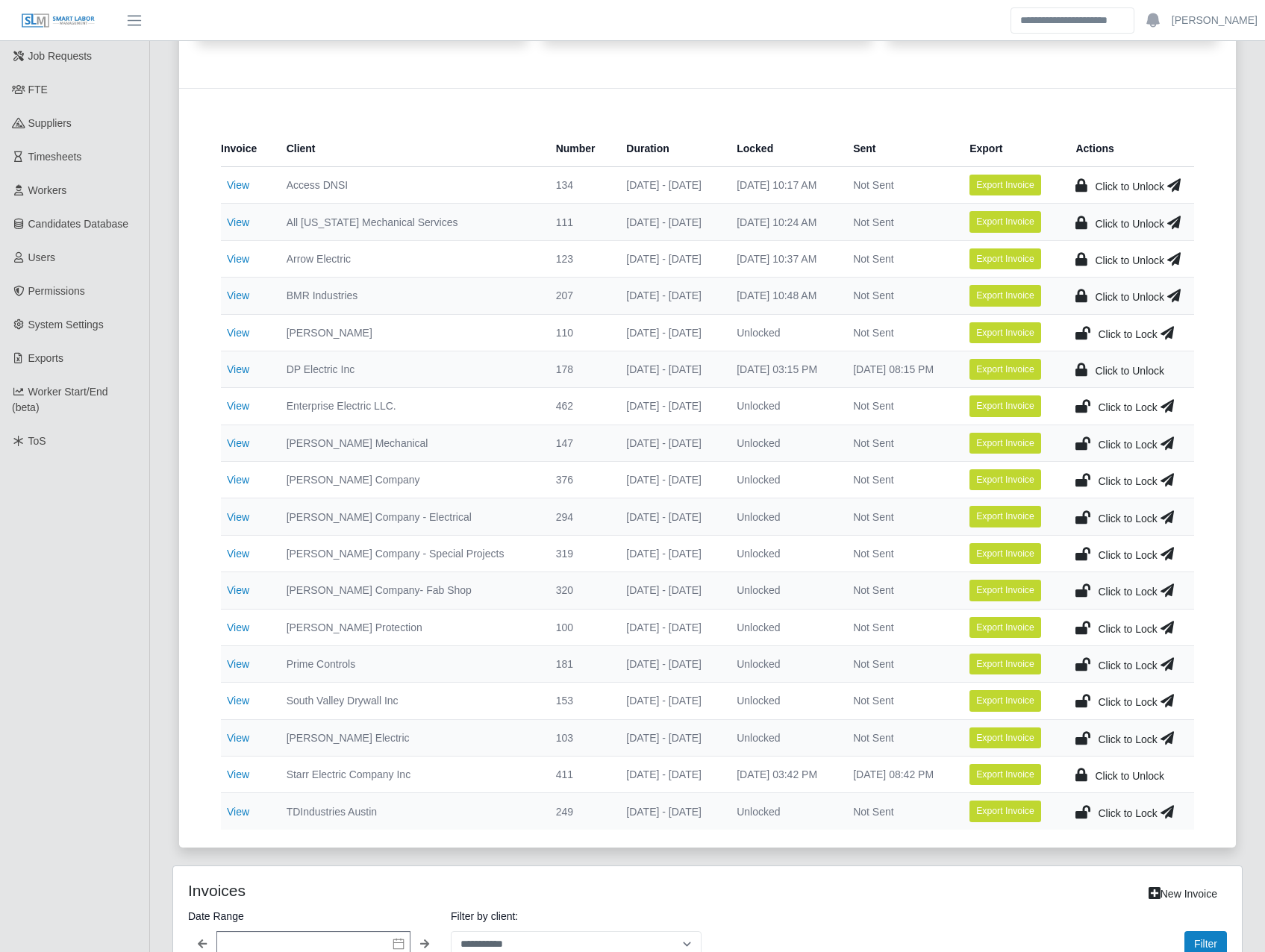
click at [1088, 328] on icon at bounding box center [1082, 332] width 15 height 21
click at [242, 442] on link "View" at bounding box center [237, 443] width 23 height 12
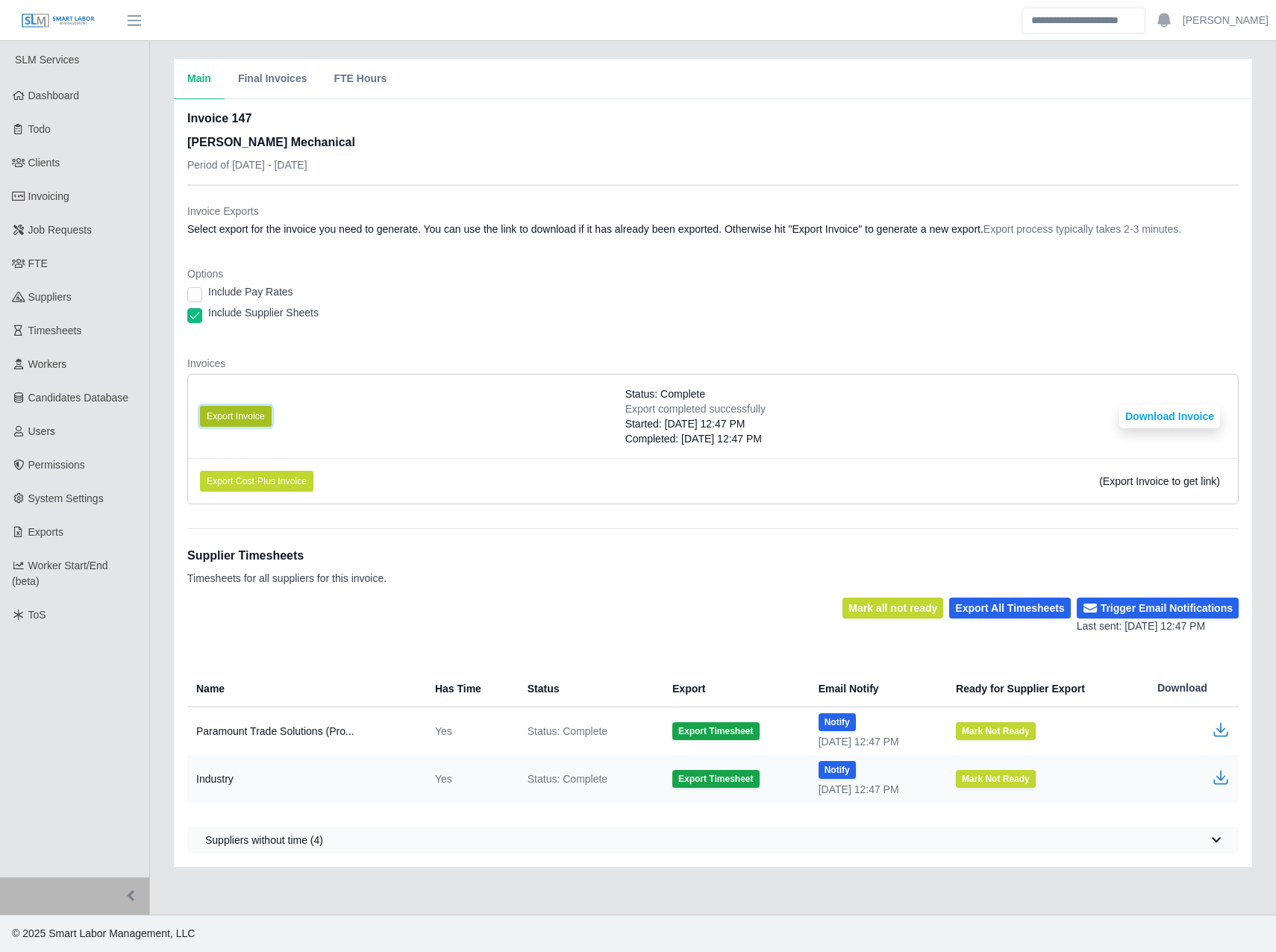
click at [246, 412] on button "Export Invoice" at bounding box center [236, 416] width 72 height 21
click at [602, 387] on li "Export Invoice Status: Complete Export completed successfully Started: [DATE] 1…" at bounding box center [713, 416] width 1050 height 83
click at [1182, 413] on button "Download Invoice" at bounding box center [1169, 416] width 100 height 24
